Goal: Information Seeking & Learning: Learn about a topic

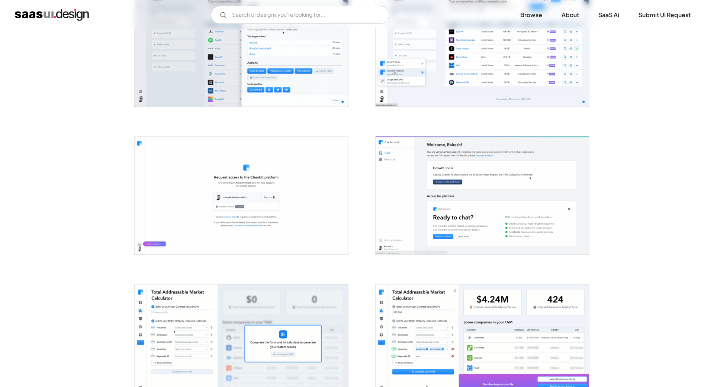
scroll to position [632, 0]
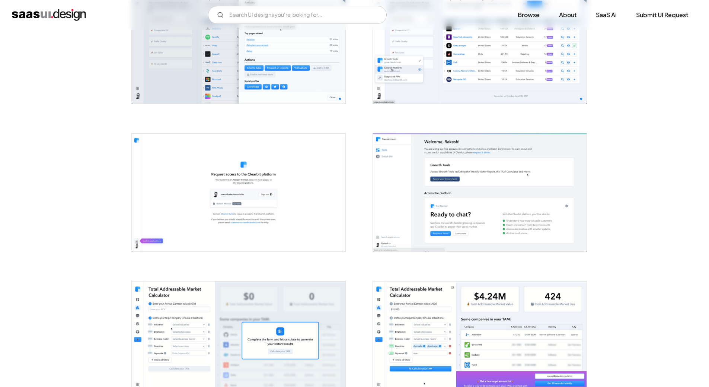
click at [467, 192] on img "open lightbox" at bounding box center [480, 192] width 214 height 118
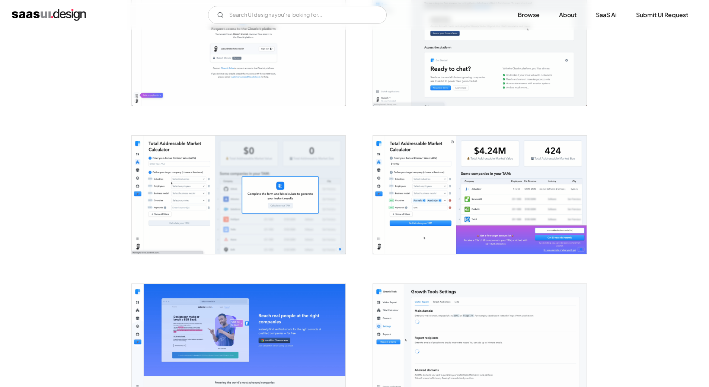
scroll to position [707, 0]
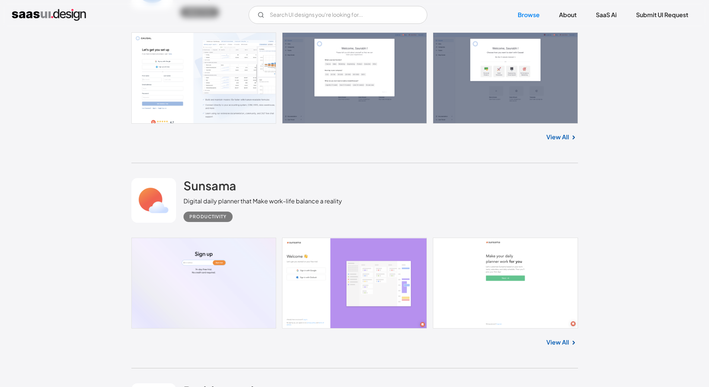
scroll to position [4258, 0]
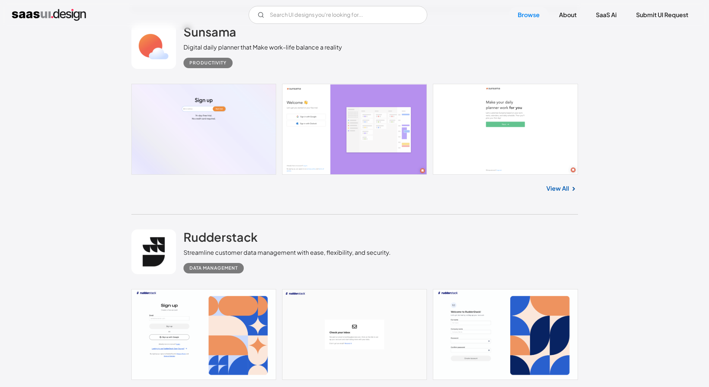
scroll to position [4444, 0]
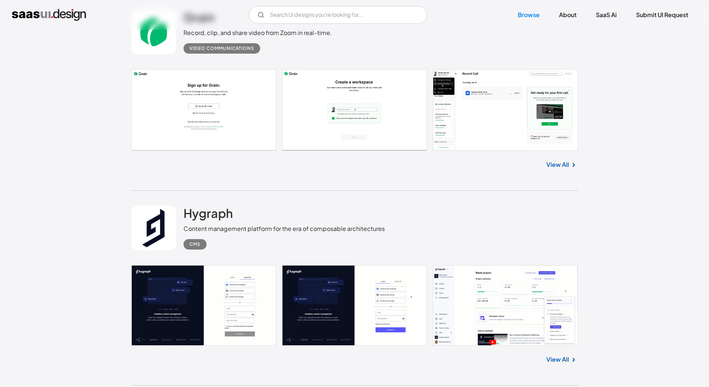
scroll to position [5635, 0]
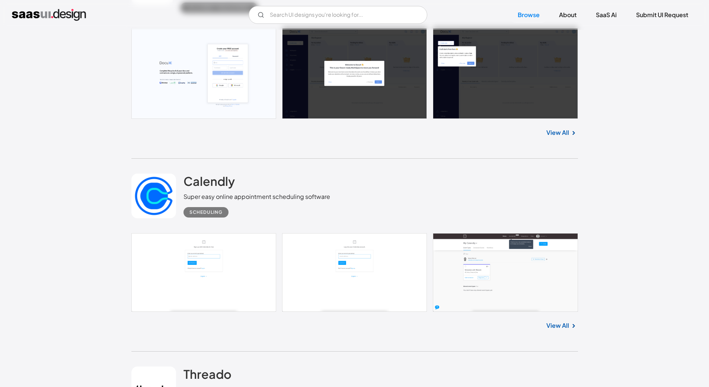
scroll to position [6862, 0]
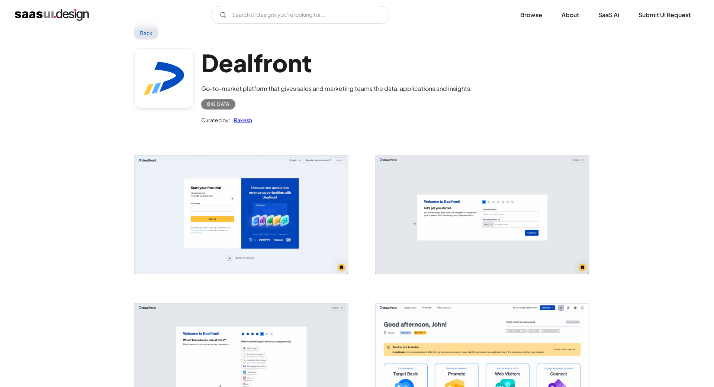
scroll to position [37, 0]
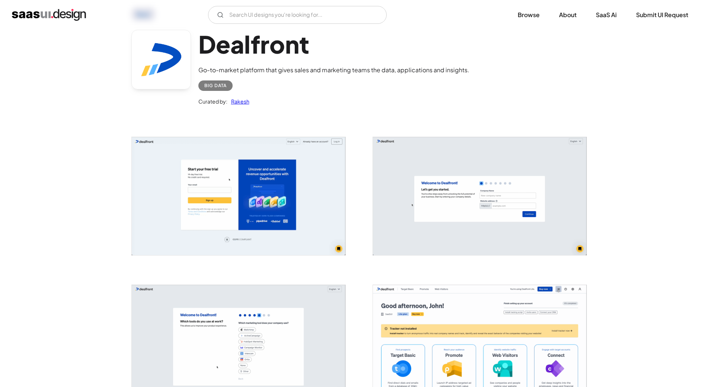
click at [288, 166] on img "open lightbox" at bounding box center [239, 196] width 214 height 118
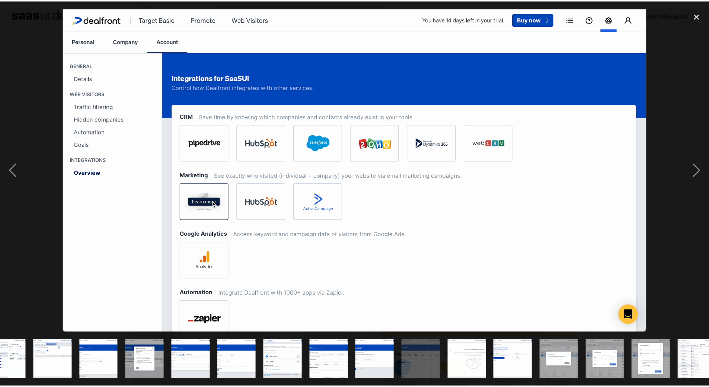
scroll to position [0, 406]
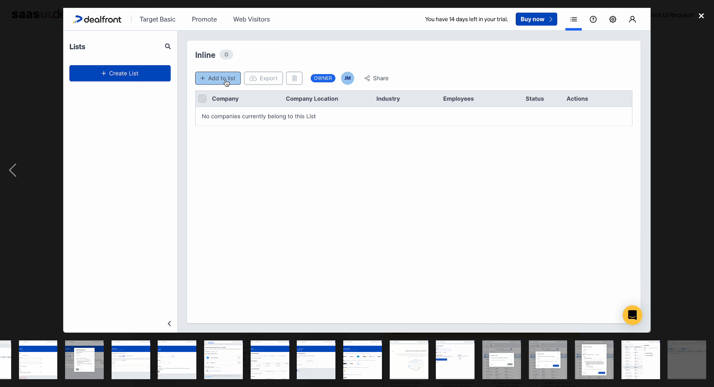
click at [701, 13] on div "close lightbox" at bounding box center [701, 16] width 25 height 16
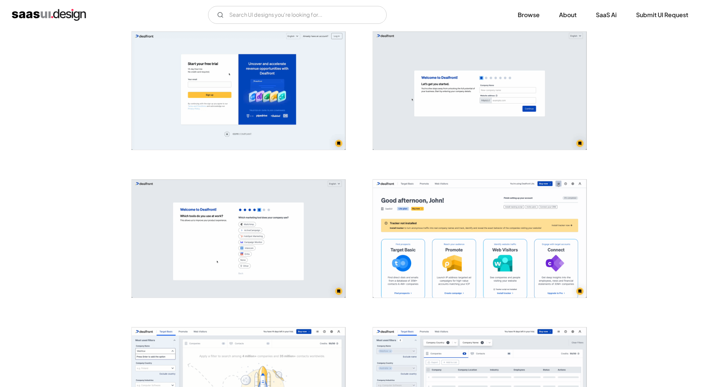
scroll to position [149, 0]
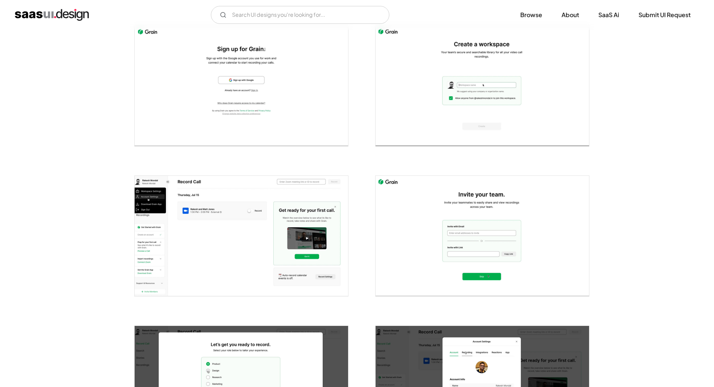
scroll to position [149, 0]
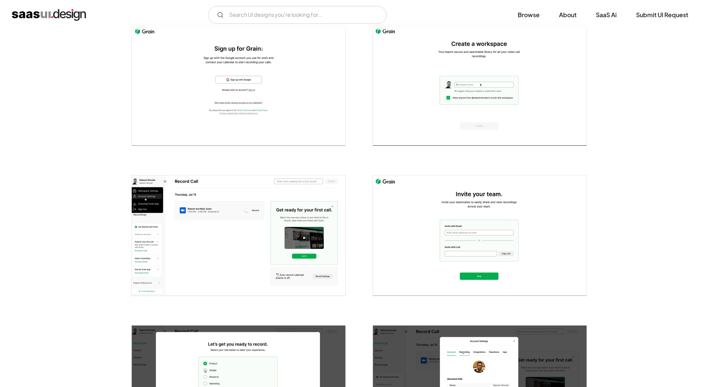
click at [275, 227] on img "open lightbox" at bounding box center [239, 235] width 214 height 120
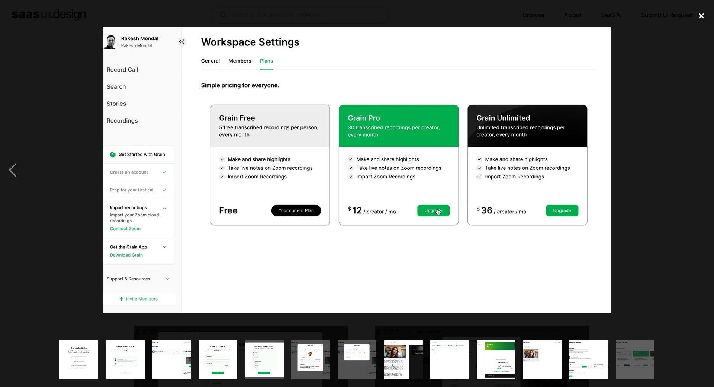
click at [700, 17] on div "close lightbox" at bounding box center [701, 16] width 25 height 16
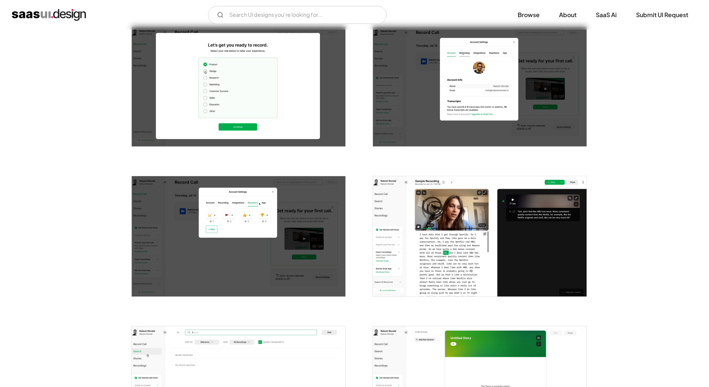
scroll to position [446, 0]
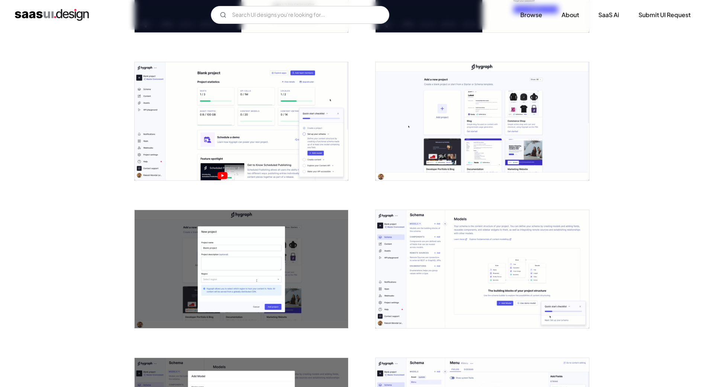
scroll to position [260, 0]
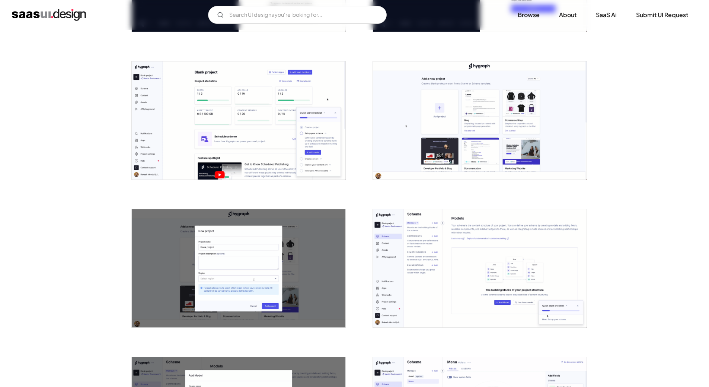
click at [479, 260] on img "open lightbox" at bounding box center [480, 268] width 214 height 118
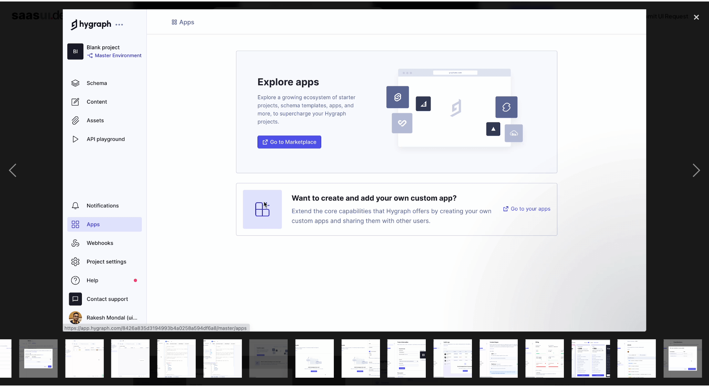
scroll to position [0, 453]
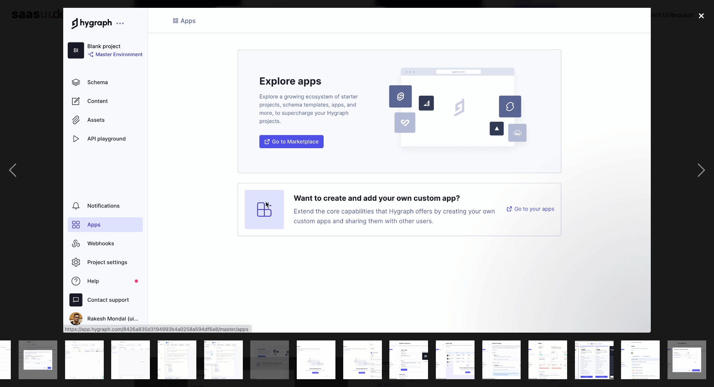
click at [696, 13] on div "close lightbox" at bounding box center [701, 16] width 25 height 16
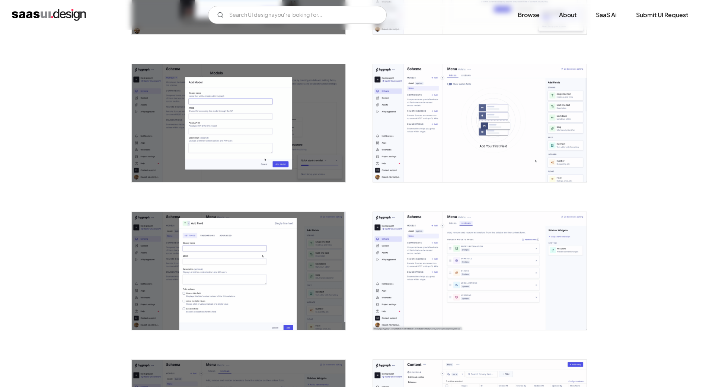
scroll to position [521, 0]
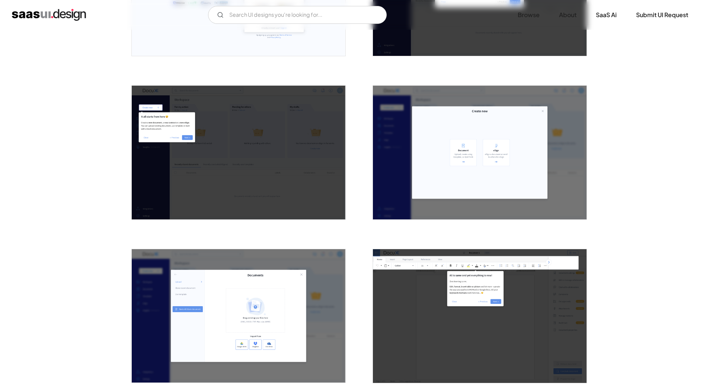
scroll to position [260, 0]
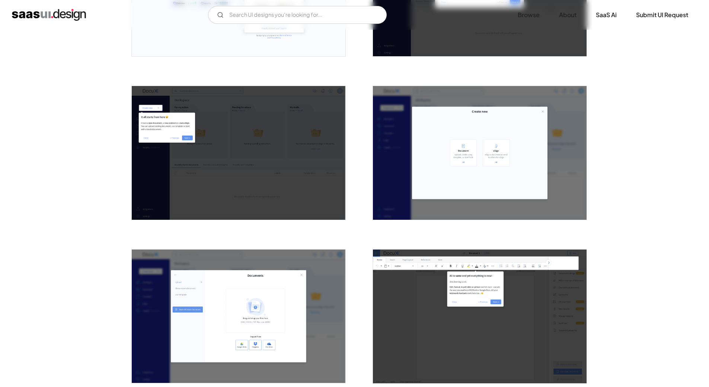
click at [205, 289] on img "open lightbox" at bounding box center [239, 316] width 214 height 134
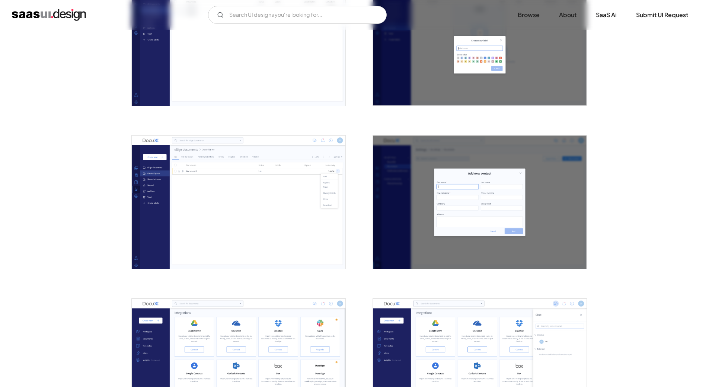
scroll to position [1116, 0]
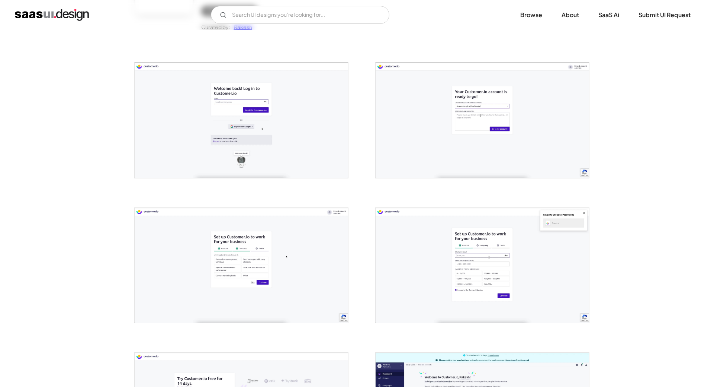
scroll to position [149, 0]
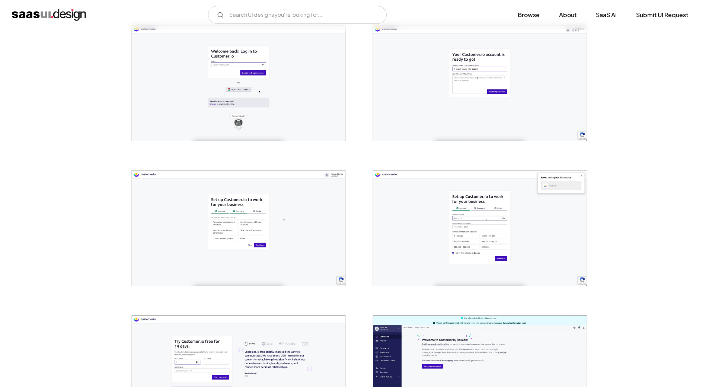
click at [461, 234] on img "open lightbox" at bounding box center [480, 227] width 214 height 115
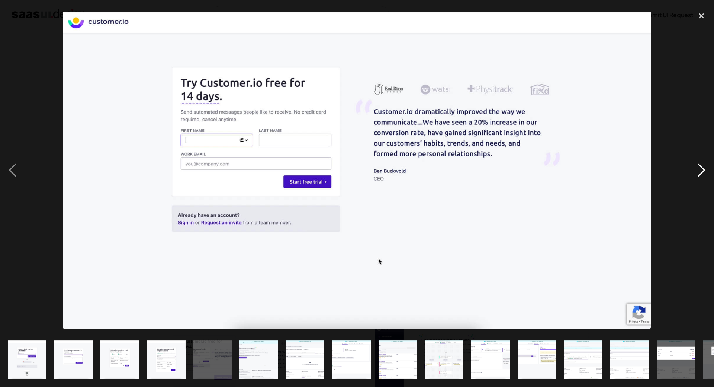
click at [708, 142] on div "next image" at bounding box center [701, 170] width 25 height 325
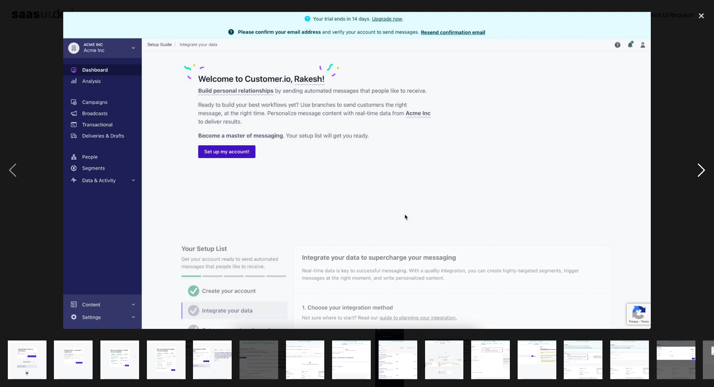
click at [701, 162] on div "next image" at bounding box center [701, 170] width 25 height 325
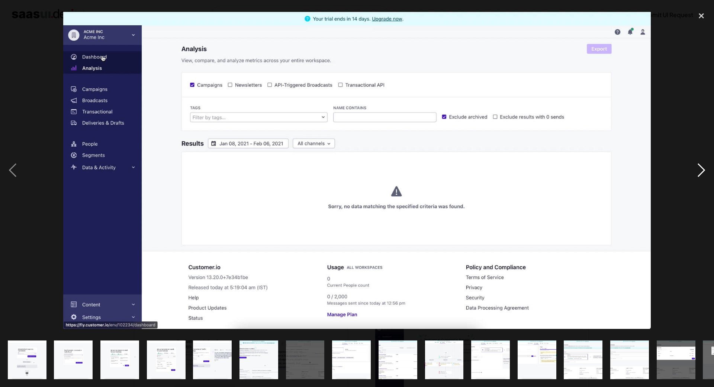
click at [701, 162] on div "next image" at bounding box center [701, 170] width 25 height 325
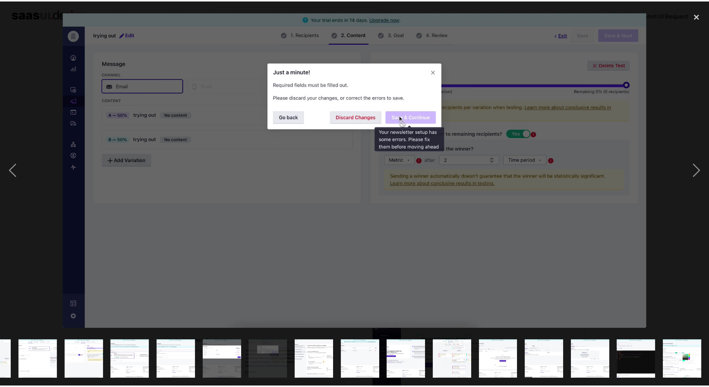
scroll to position [0, 453]
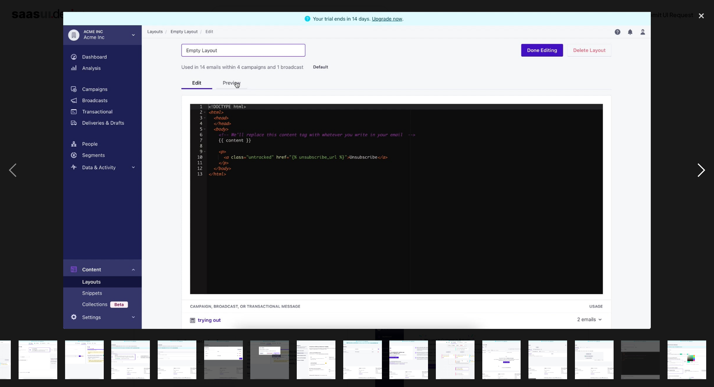
click at [694, 91] on div "next image" at bounding box center [701, 170] width 25 height 325
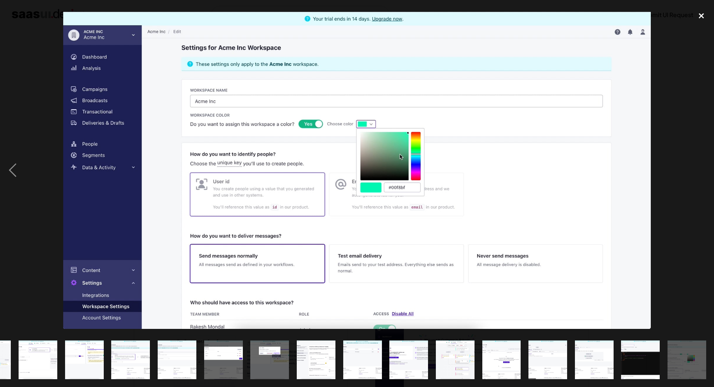
click at [699, 14] on div "close lightbox" at bounding box center [701, 16] width 25 height 16
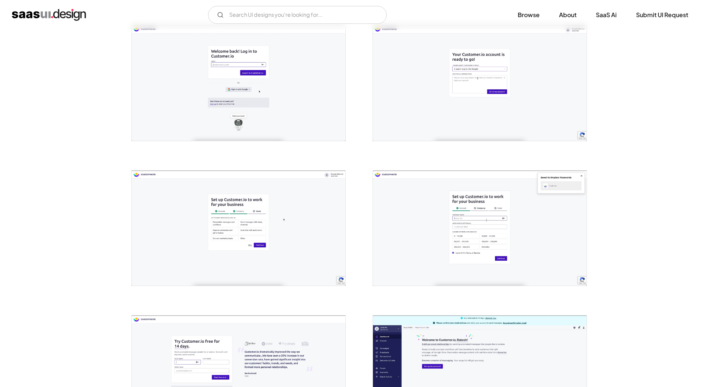
scroll to position [0, 0]
